Goal: Task Accomplishment & Management: Complete application form

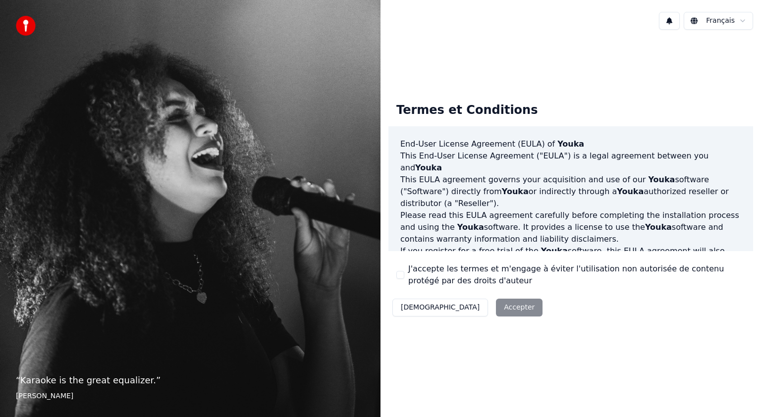
click at [400, 274] on button "J'accepte les termes et m'engage à éviter l'utilisation non autorisée de conten…" at bounding box center [400, 275] width 8 height 8
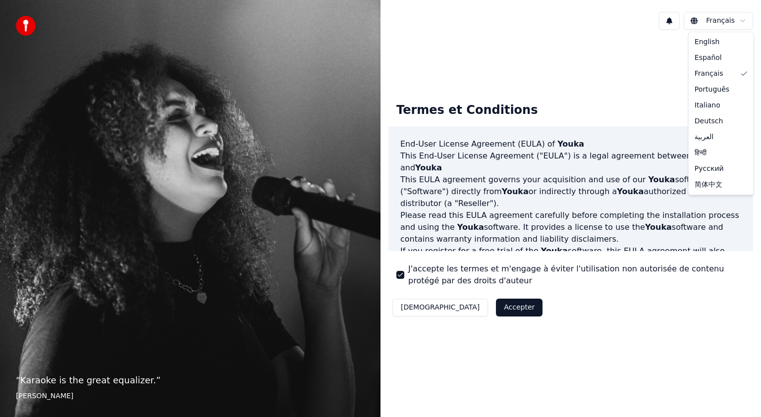
click at [740, 19] on html "“ Karaoke is the great equalizer. ” [PERSON_NAME] Français Termes et Conditions…" at bounding box center [380, 208] width 761 height 417
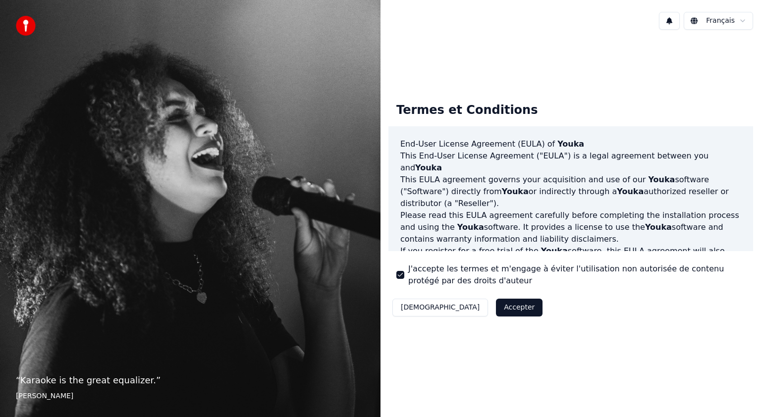
click at [496, 305] on button "Accepter" at bounding box center [519, 308] width 47 height 18
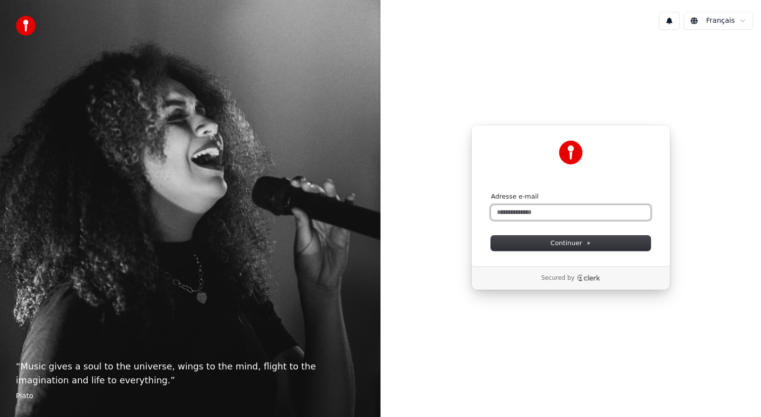
click at [505, 211] on input "Adresse e-mail" at bounding box center [570, 212] width 159 height 15
click at [563, 246] on span "Continuer" at bounding box center [570, 243] width 41 height 9
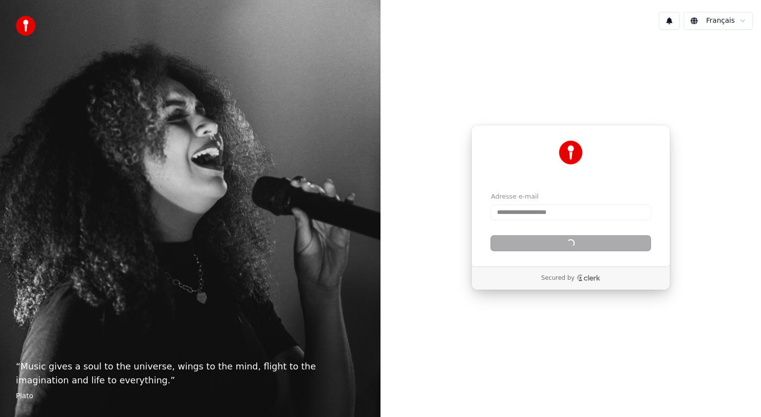
type input "**********"
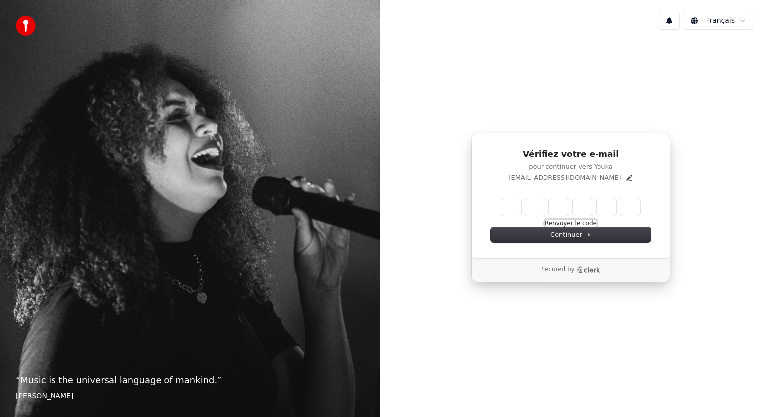
click at [568, 224] on button "Renvoyer le code" at bounding box center [571, 224] width 52 height 8
click at [573, 178] on p "[EMAIL_ADDRESS][DOMAIN_NAME]" at bounding box center [564, 177] width 112 height 9
